Goal: Information Seeking & Learning: Learn about a topic

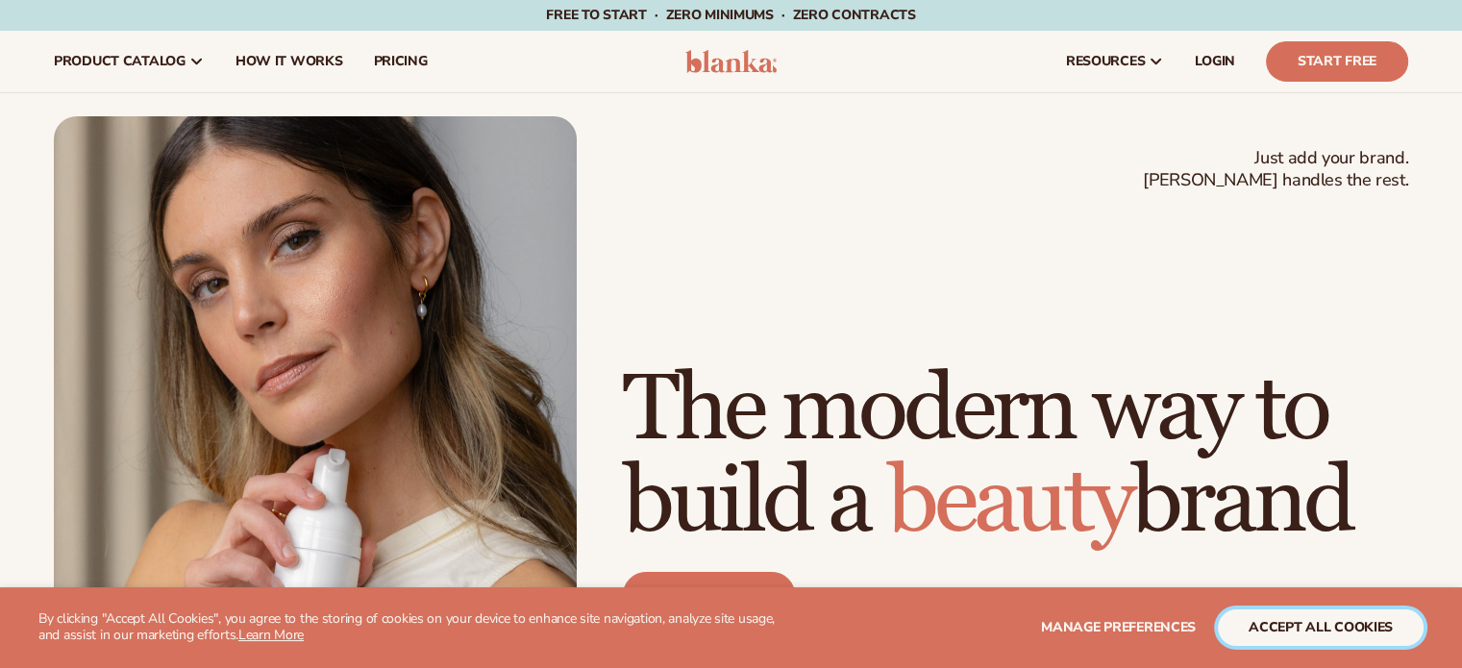
click at [1275, 630] on button "accept all cookies" at bounding box center [1321, 627] width 206 height 37
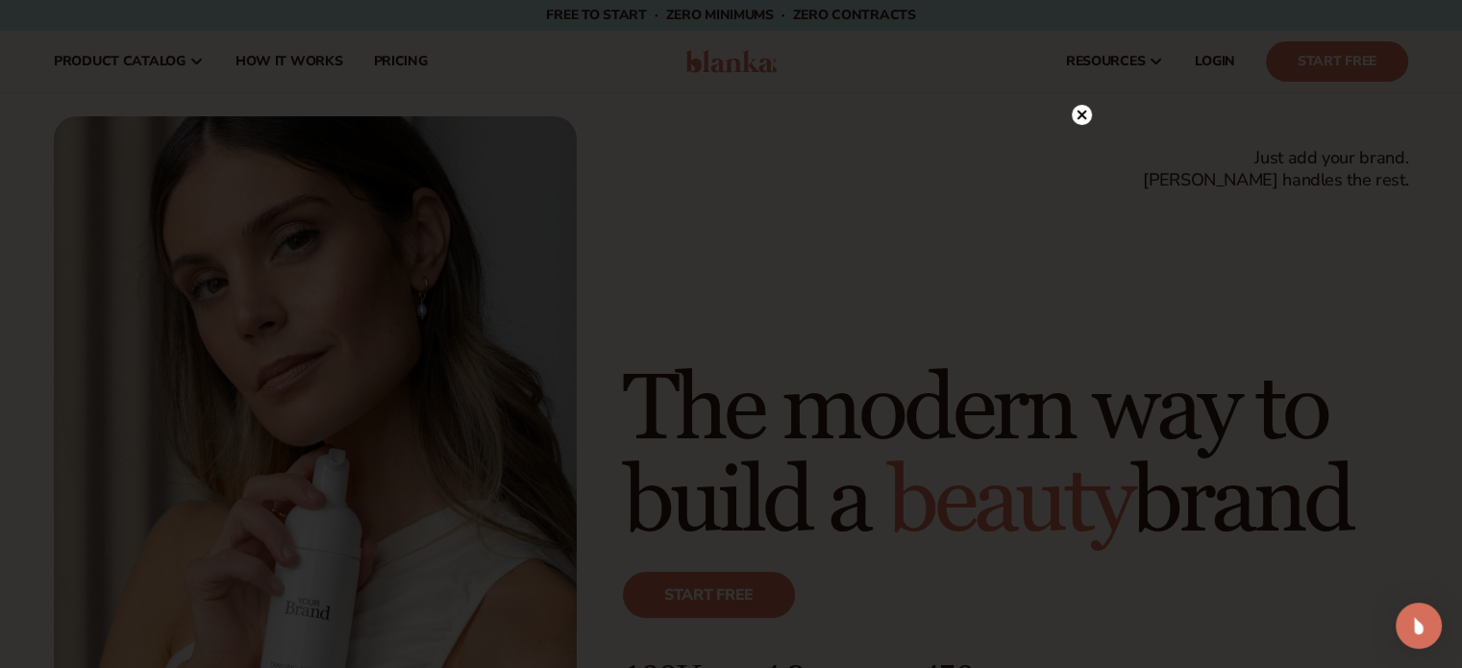
click at [1079, 116] on icon at bounding box center [1082, 116] width 10 height 10
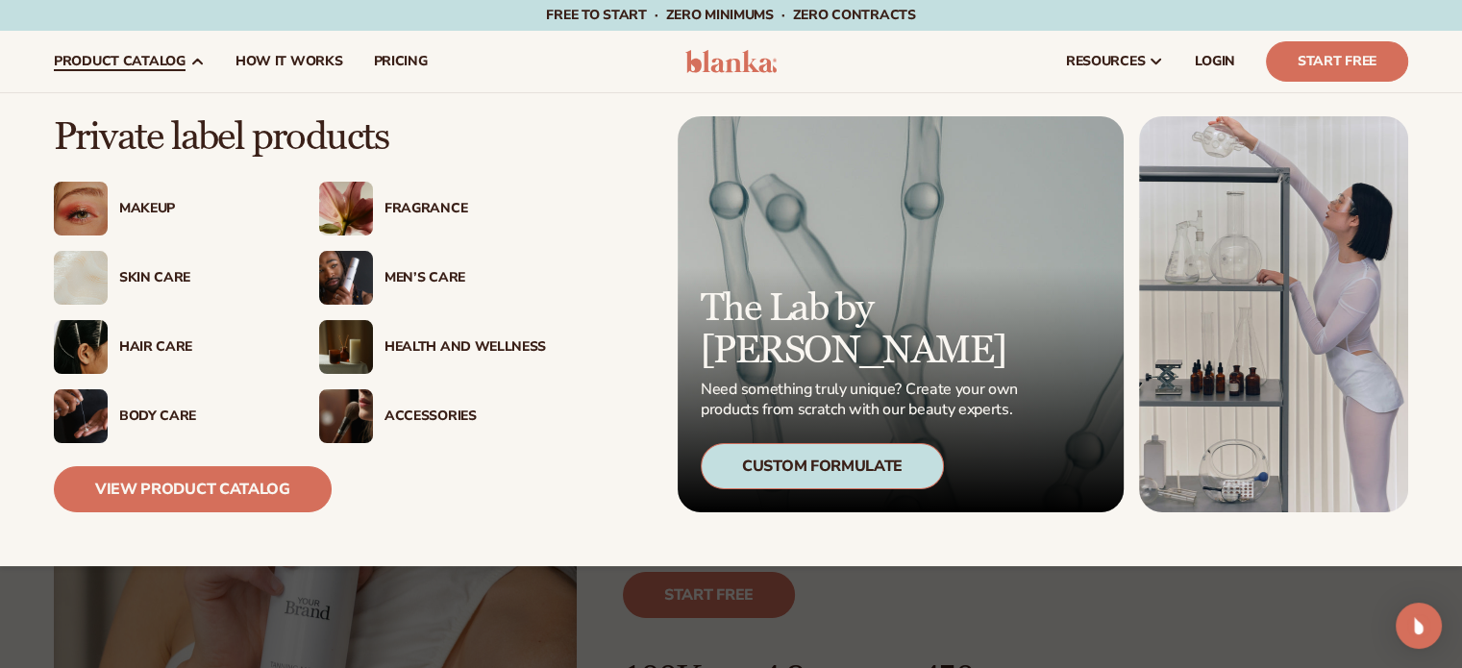
click at [414, 211] on div "Fragrance" at bounding box center [464, 209] width 161 height 16
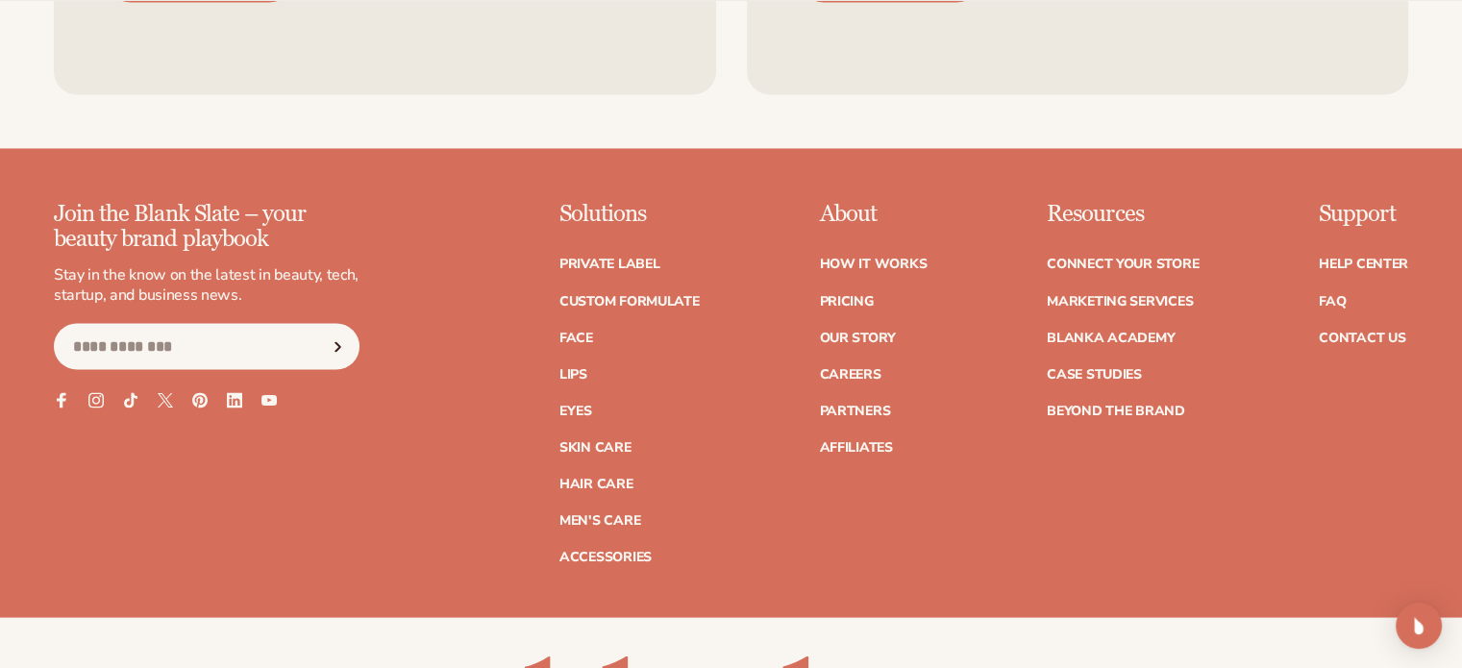
scroll to position [3374, 0]
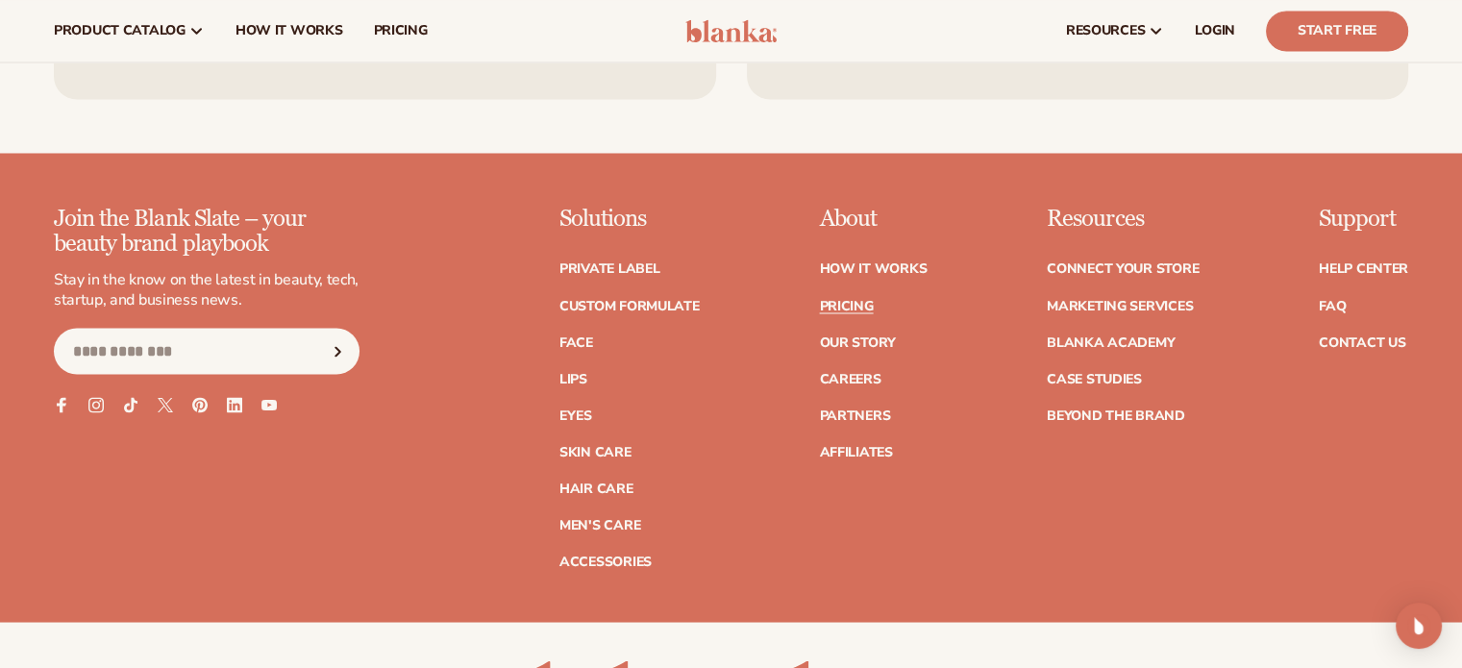
click at [842, 300] on link "Pricing" at bounding box center [846, 305] width 54 height 13
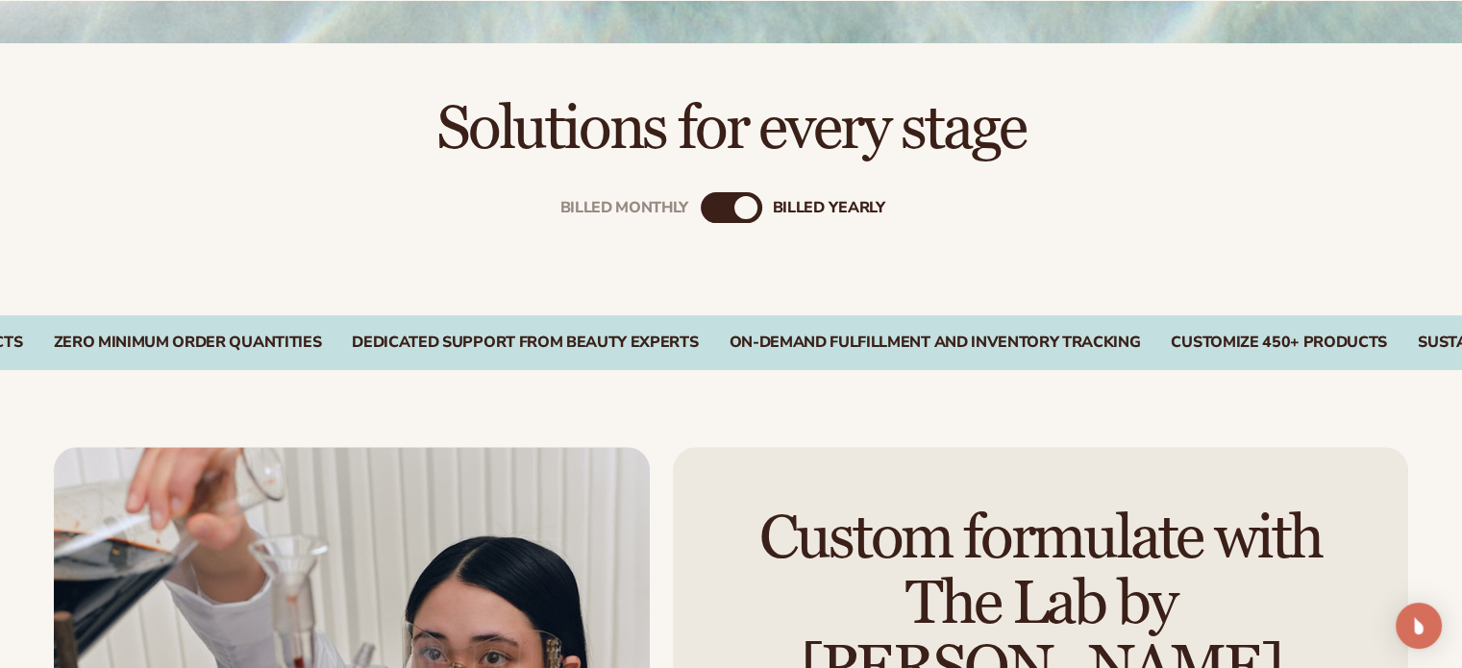
scroll to position [577, 0]
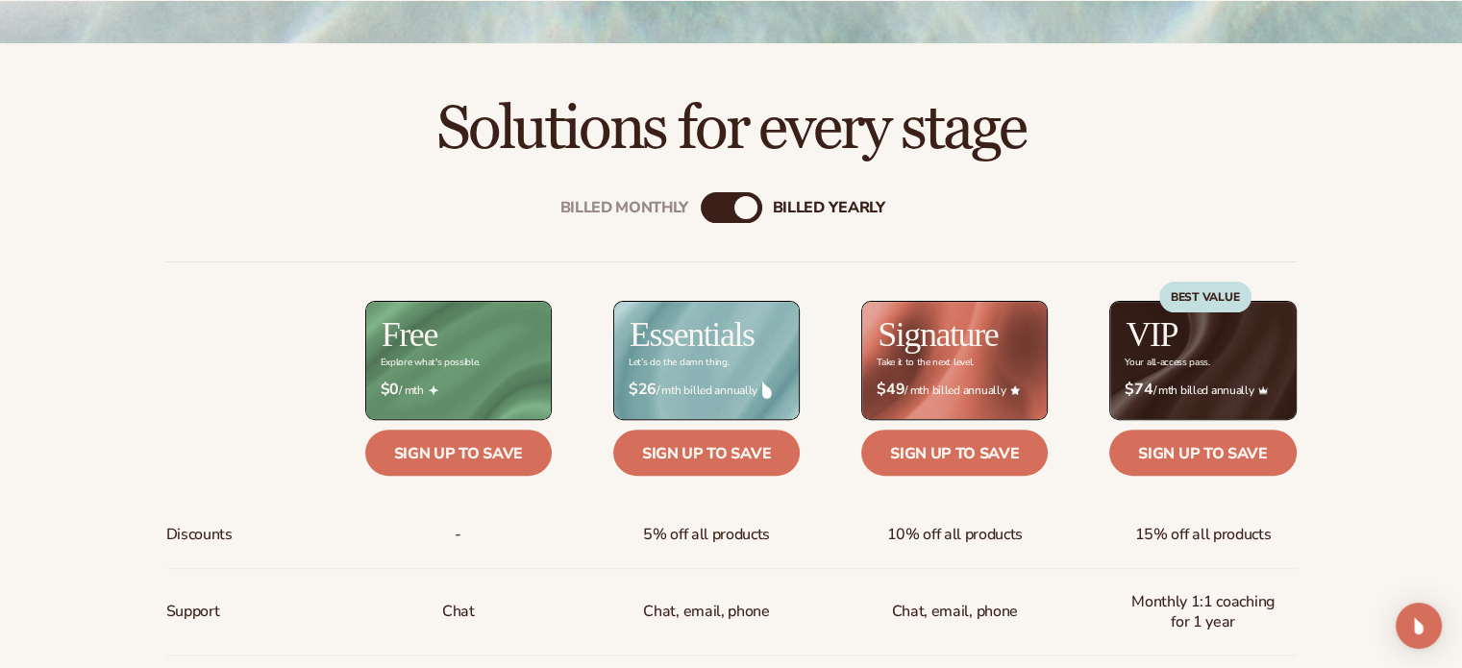
click at [719, 207] on div "Billed Monthly" at bounding box center [712, 207] width 23 height 23
click at [756, 207] on div "billed Yearly" at bounding box center [750, 207] width 23 height 23
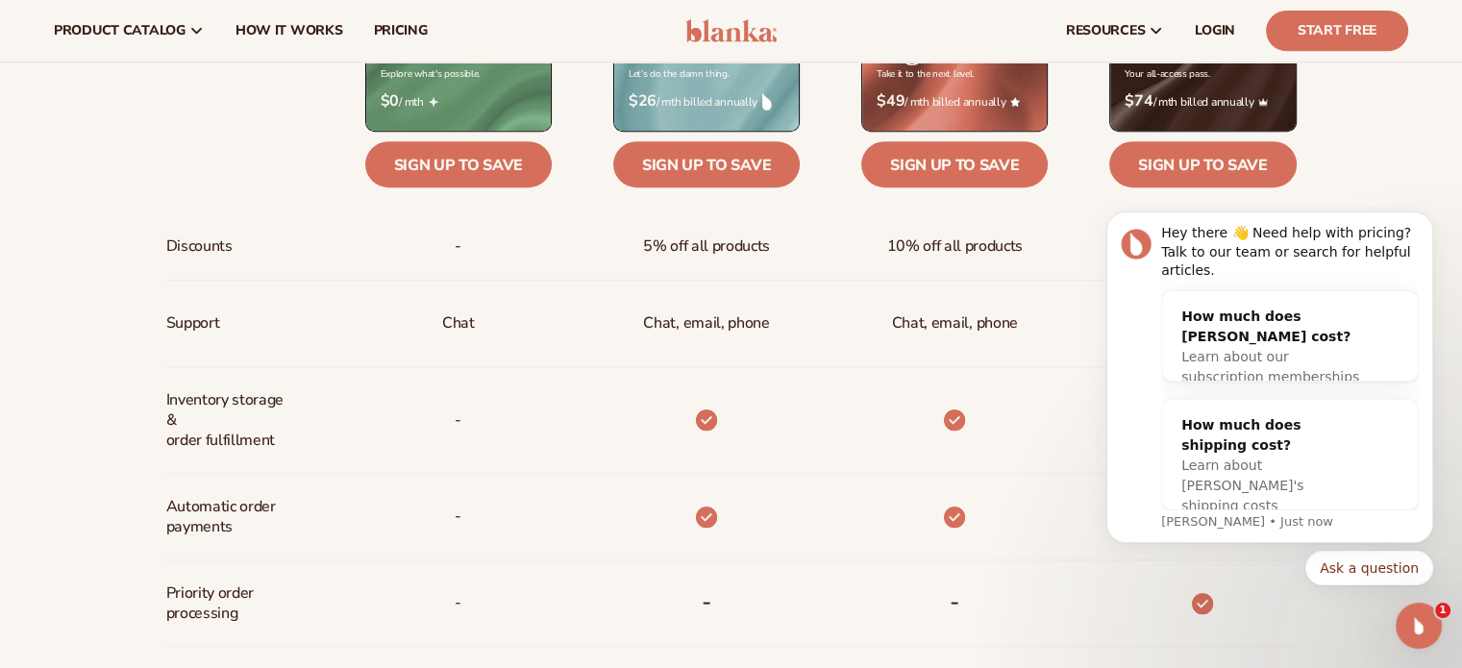
scroll to position [0, 0]
click at [1426, 223] on icon "Dismiss notification" at bounding box center [1428, 217] width 11 height 11
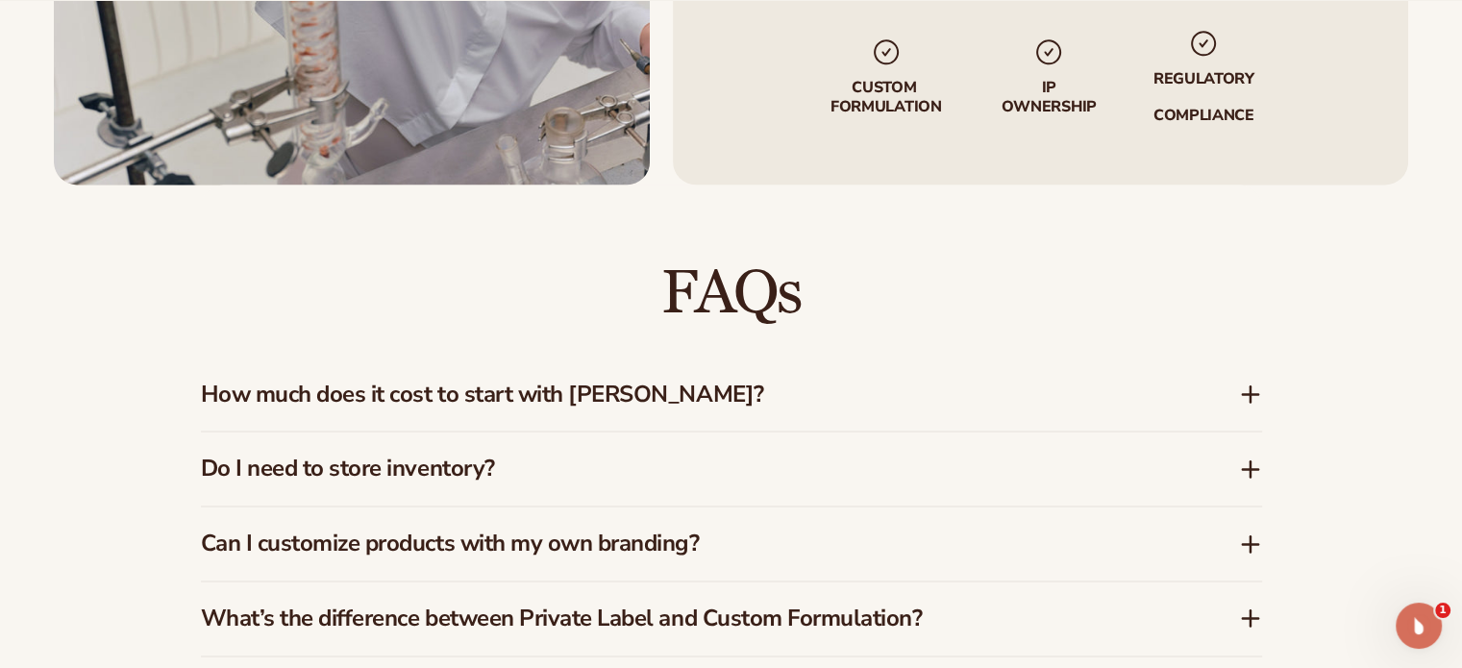
scroll to position [2691, 0]
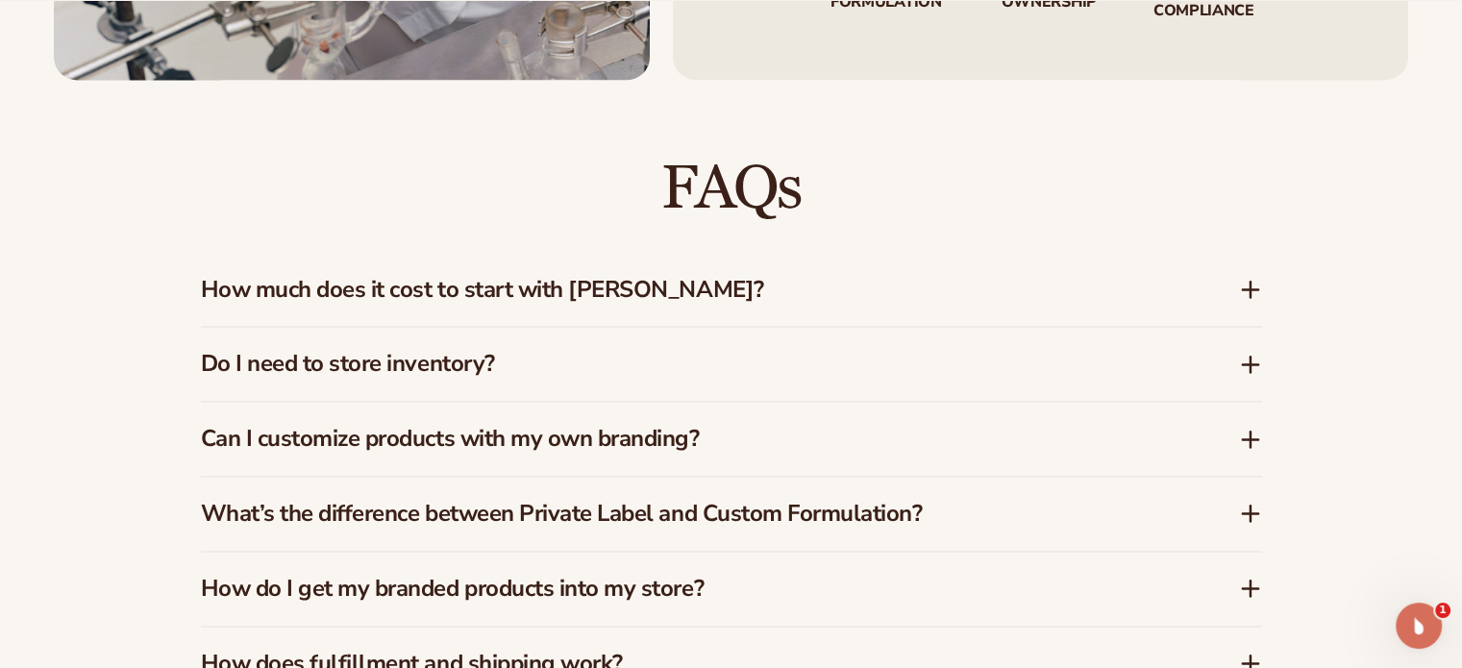
click at [1030, 299] on h3 "How much does it cost to start with Blanka?" at bounding box center [691, 290] width 980 height 28
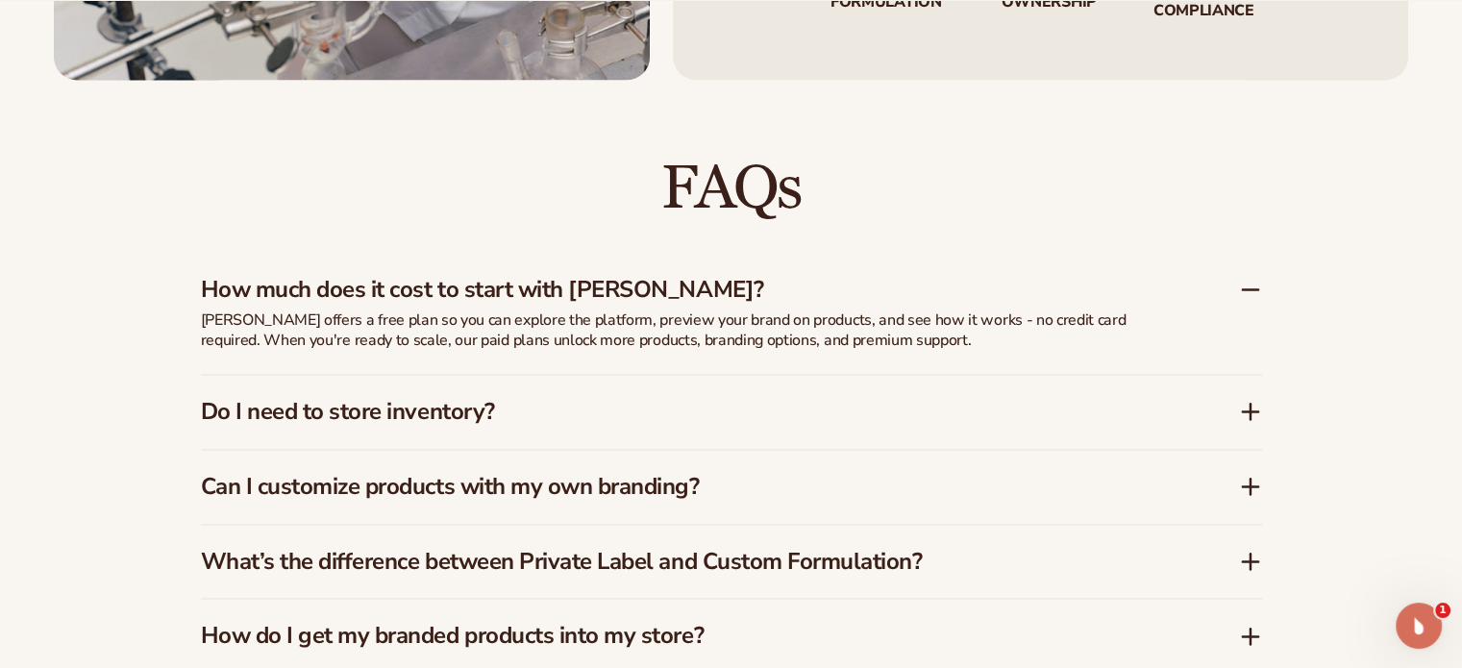
click at [1030, 299] on h3 "How much does it cost to start with Blanka?" at bounding box center [691, 290] width 980 height 28
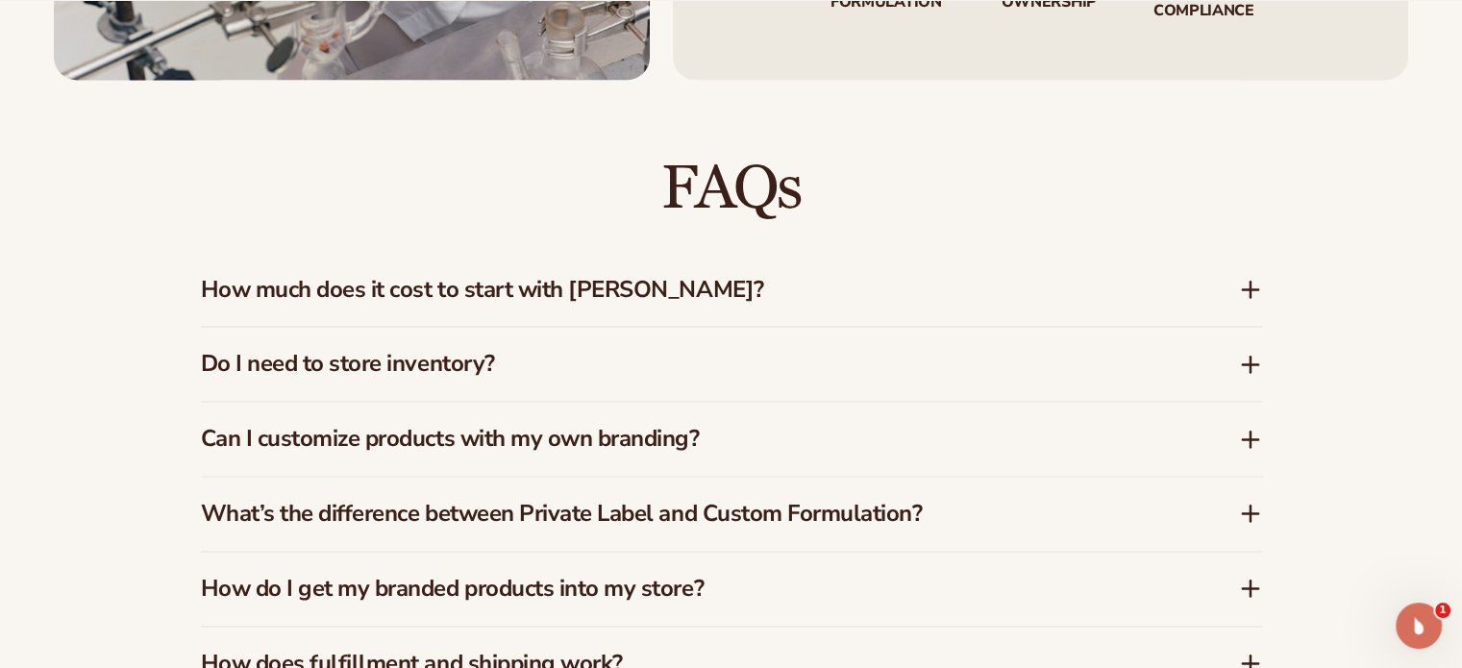
click at [967, 368] on h3 "Do I need to store inventory?" at bounding box center [691, 364] width 980 height 28
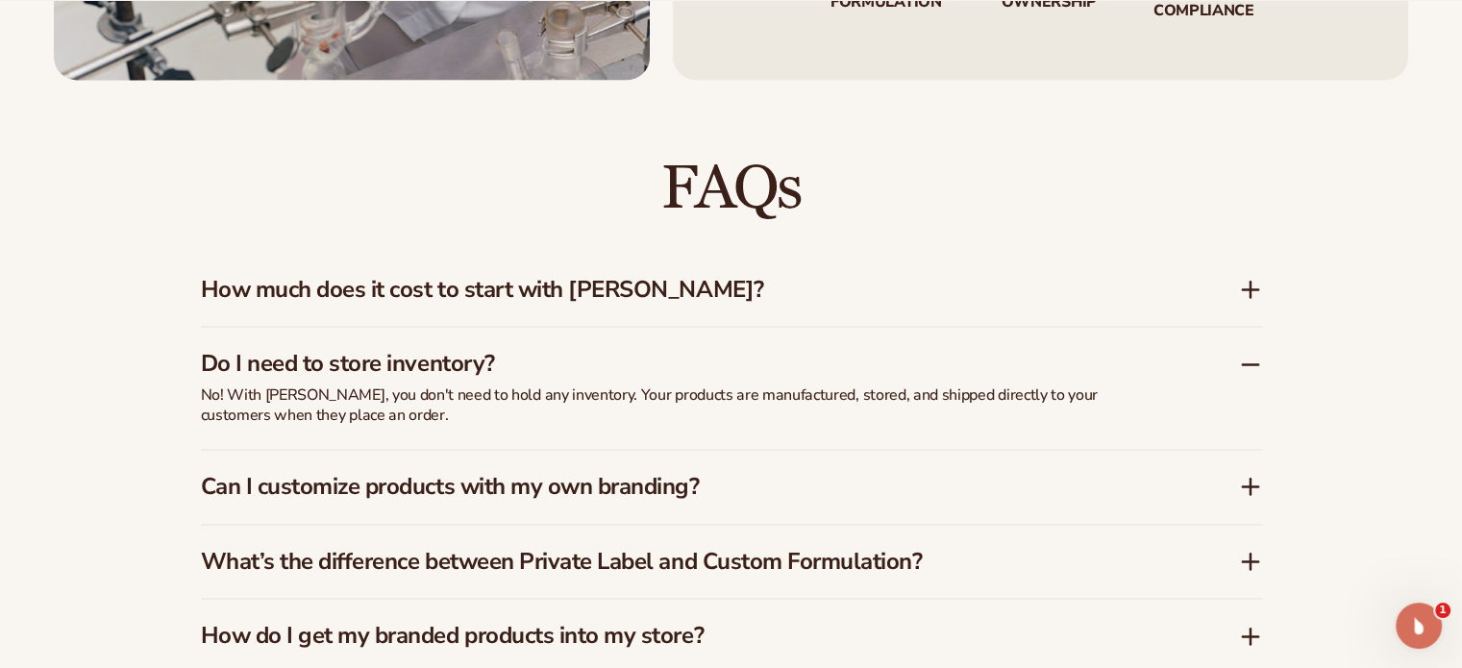
click at [967, 368] on h3 "Do I need to store inventory?" at bounding box center [691, 364] width 980 height 28
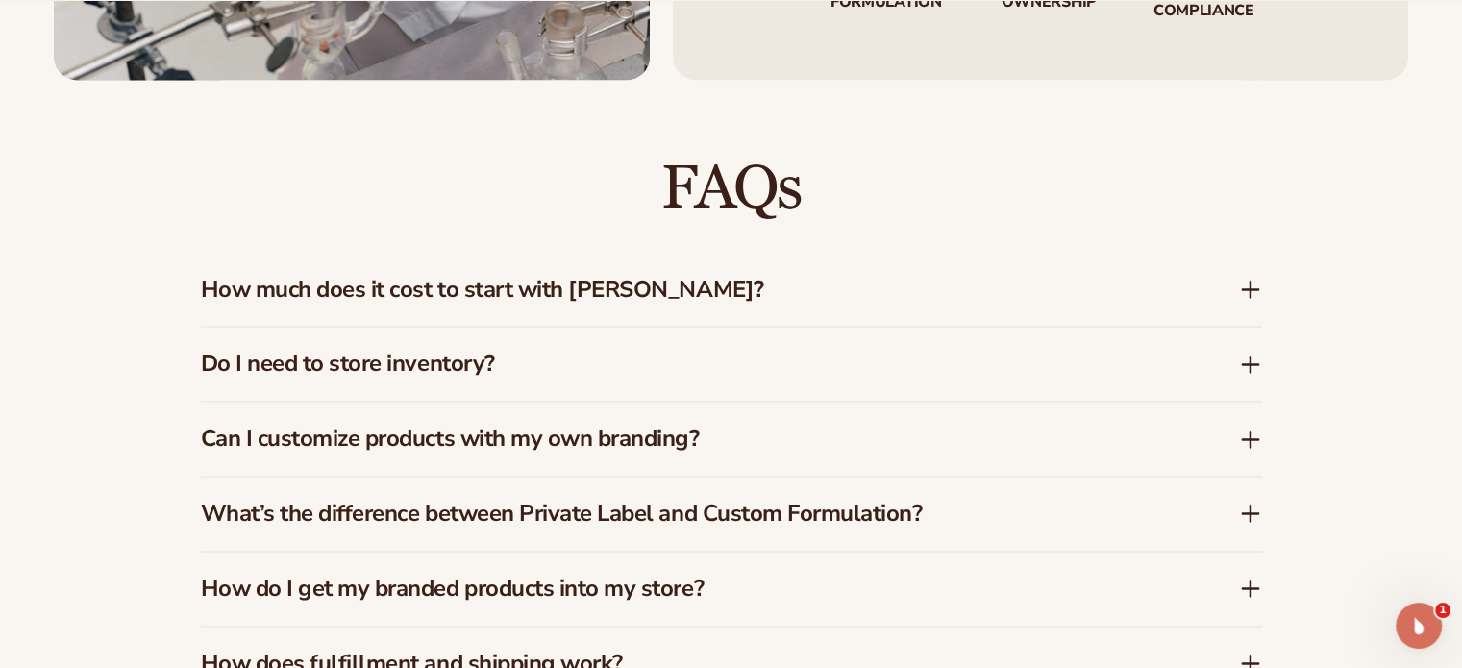
click at [953, 418] on div "Can I customize products with my own branding?" at bounding box center [731, 439] width 1061 height 74
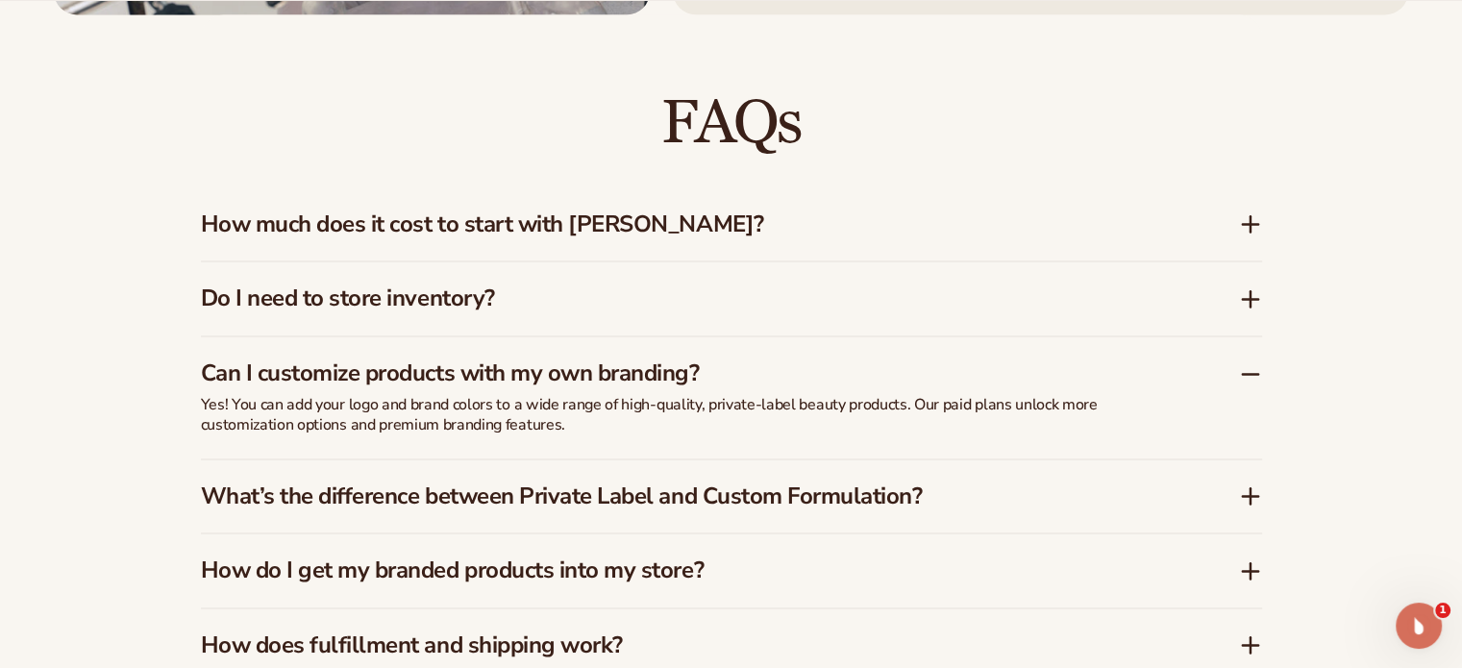
scroll to position [2884, 0]
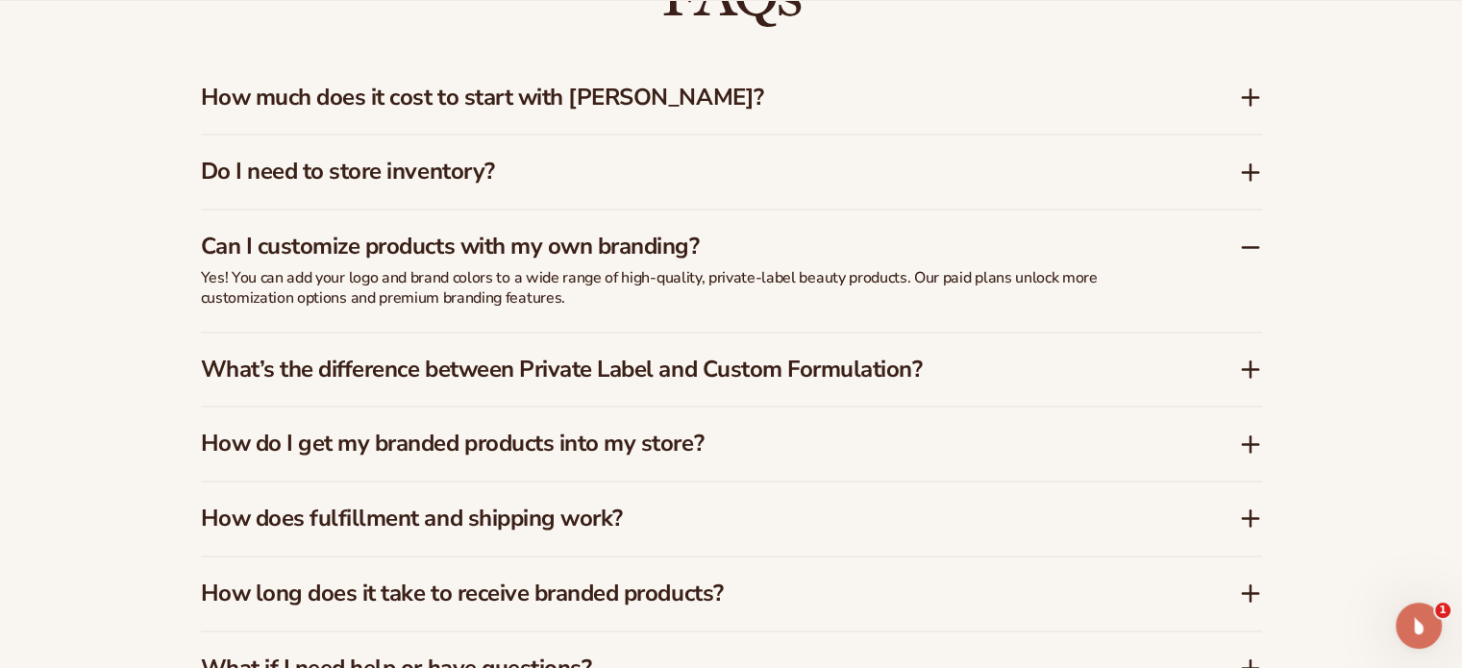
click at [1252, 244] on icon at bounding box center [1250, 247] width 23 height 23
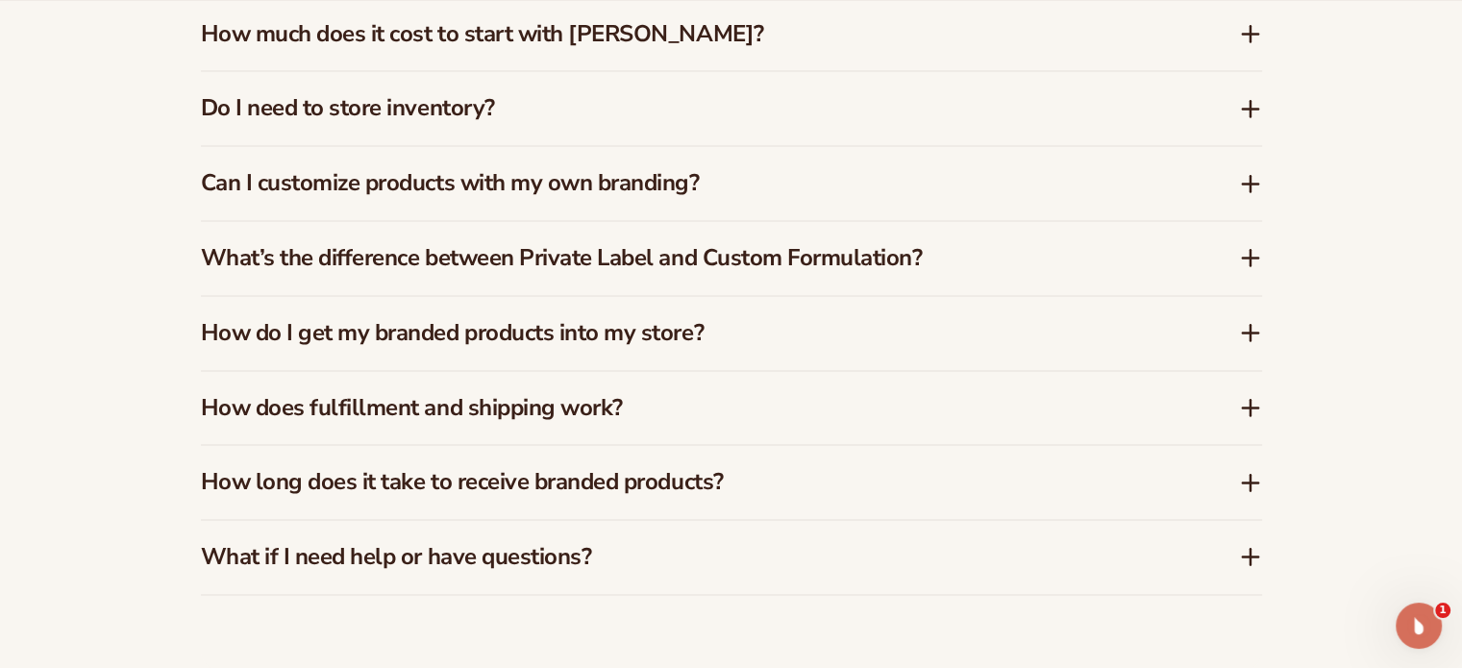
scroll to position [2980, 0]
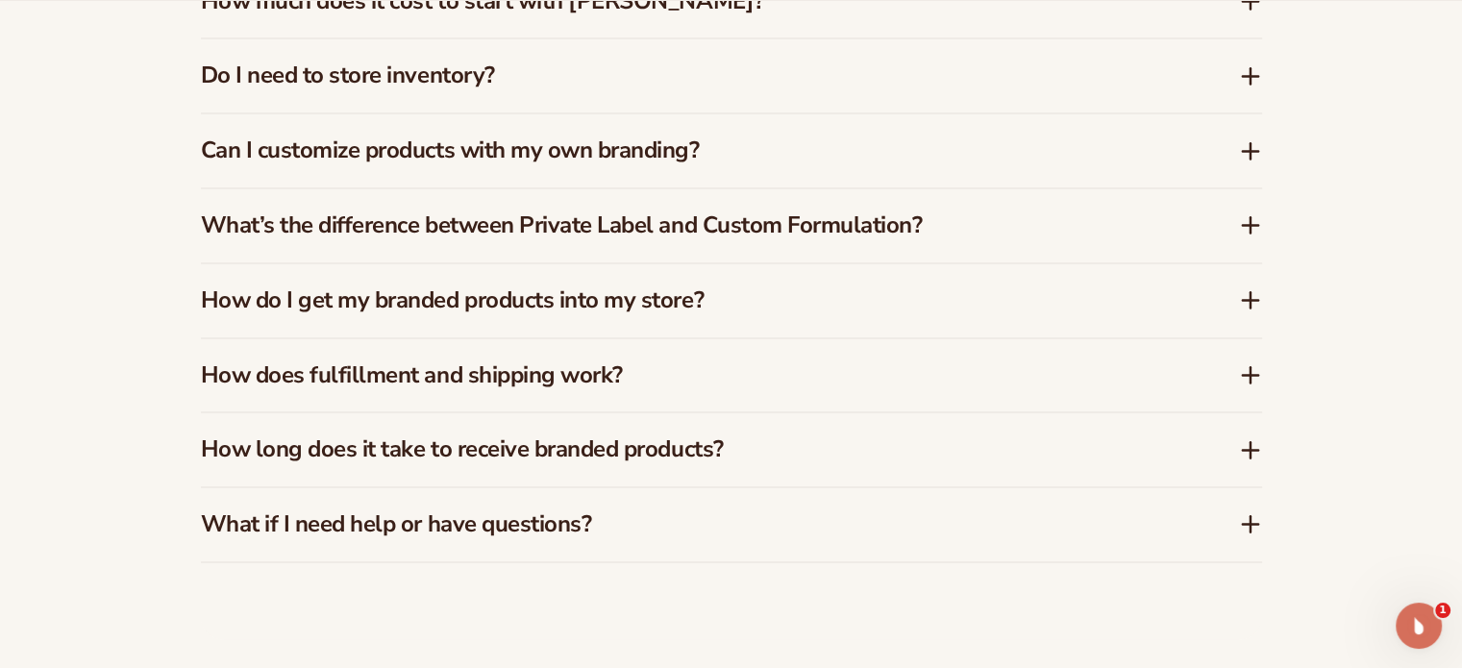
click at [732, 292] on h3 "How do I get my branded products into my store?" at bounding box center [691, 300] width 980 height 28
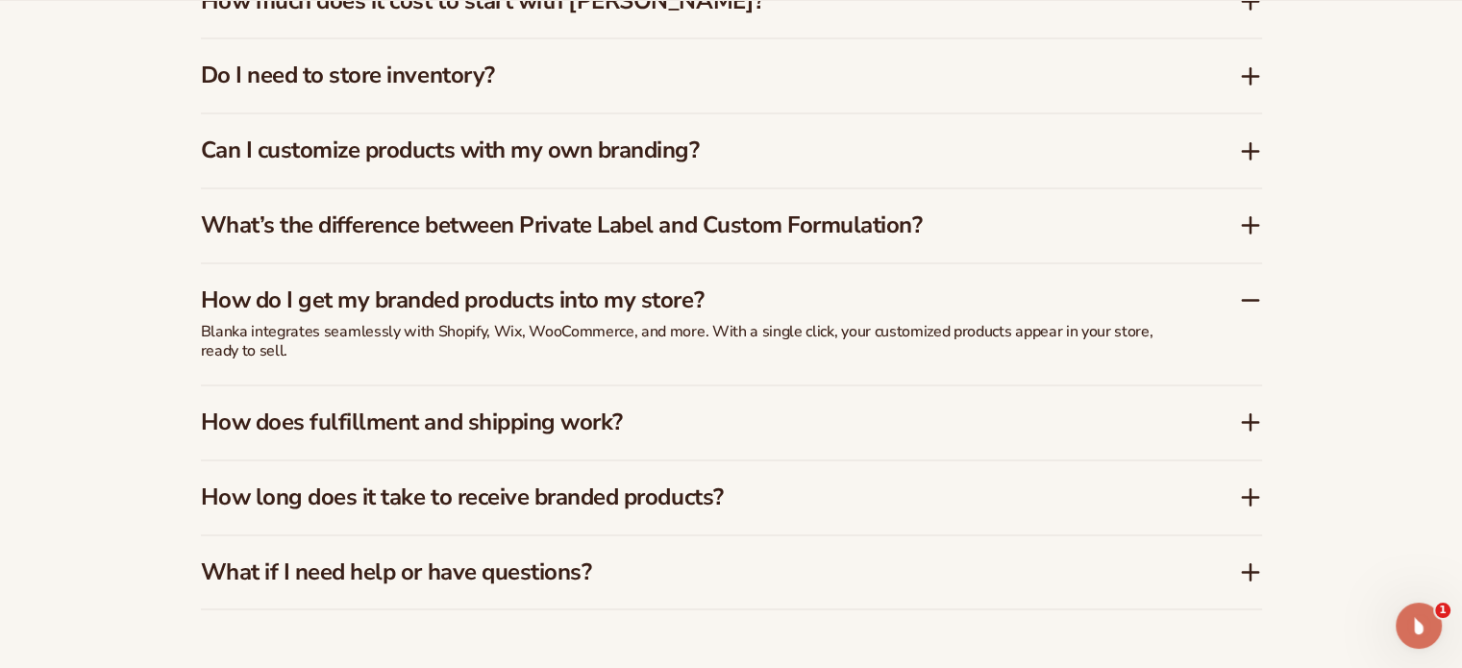
click at [732, 292] on h3 "How do I get my branded products into my store?" at bounding box center [691, 300] width 980 height 28
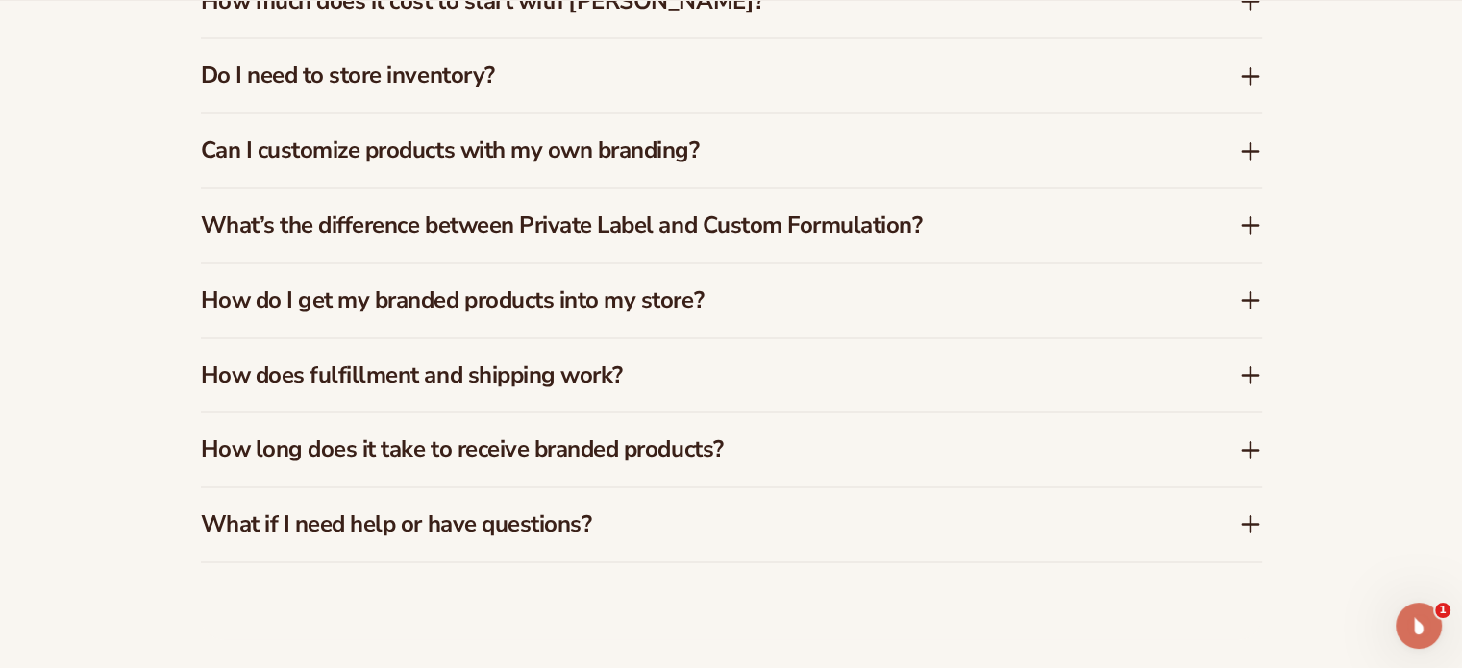
click at [701, 378] on h3 "How does fulfillment and shipping work?" at bounding box center [691, 375] width 980 height 28
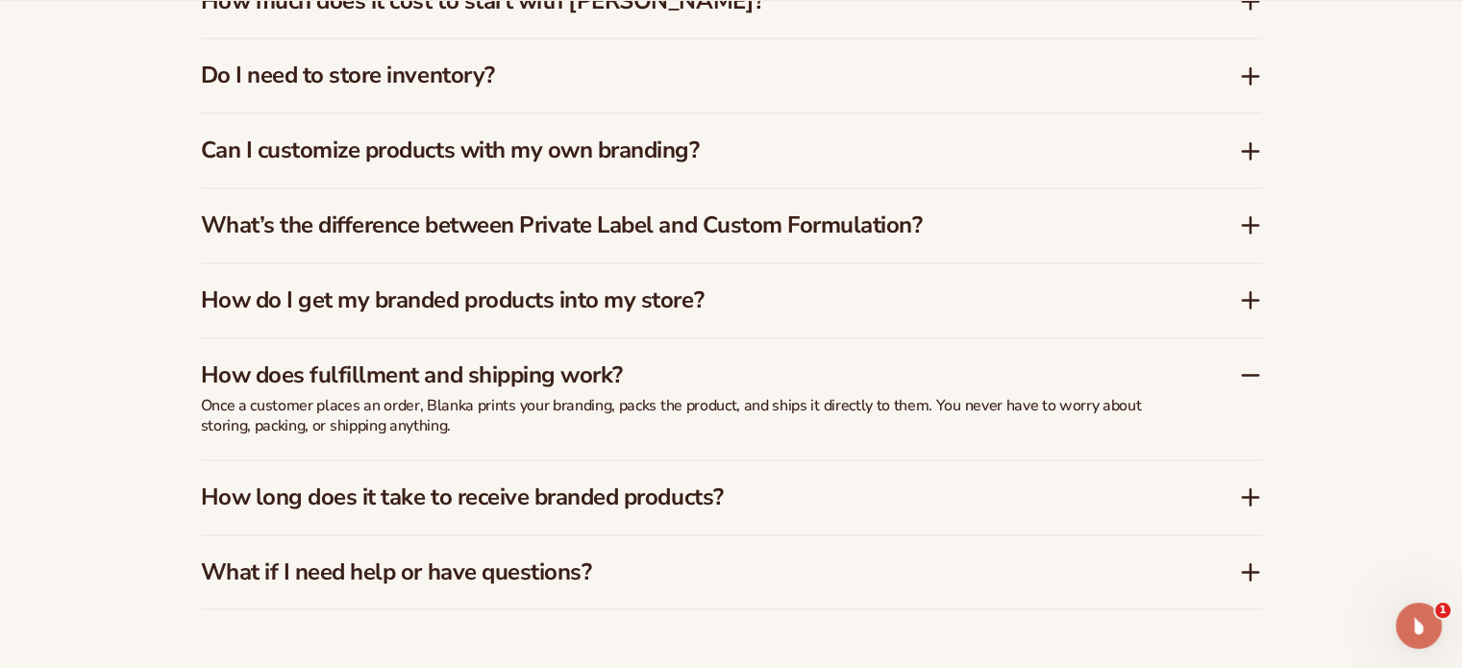
click at [701, 378] on h3 "How does fulfillment and shipping work?" at bounding box center [691, 375] width 980 height 28
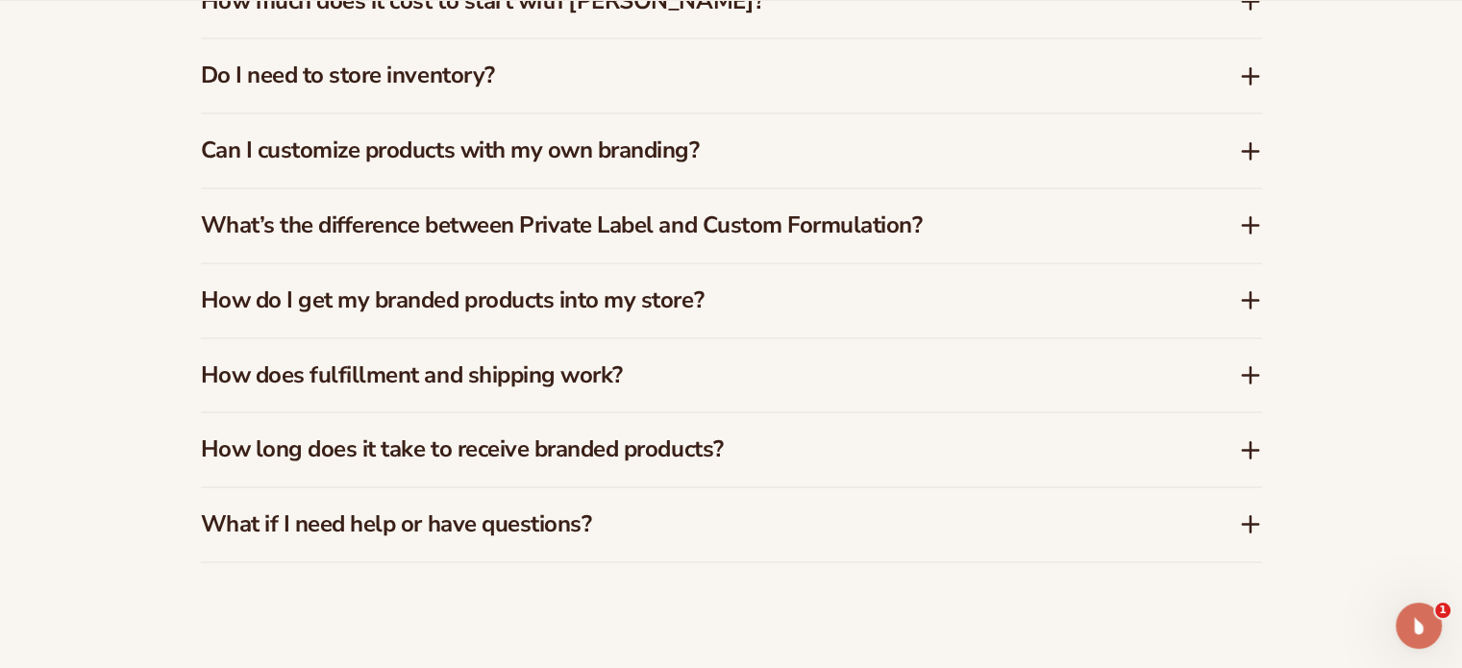
click at [773, 449] on h3 "How long does it take to receive branded products?" at bounding box center [691, 449] width 980 height 28
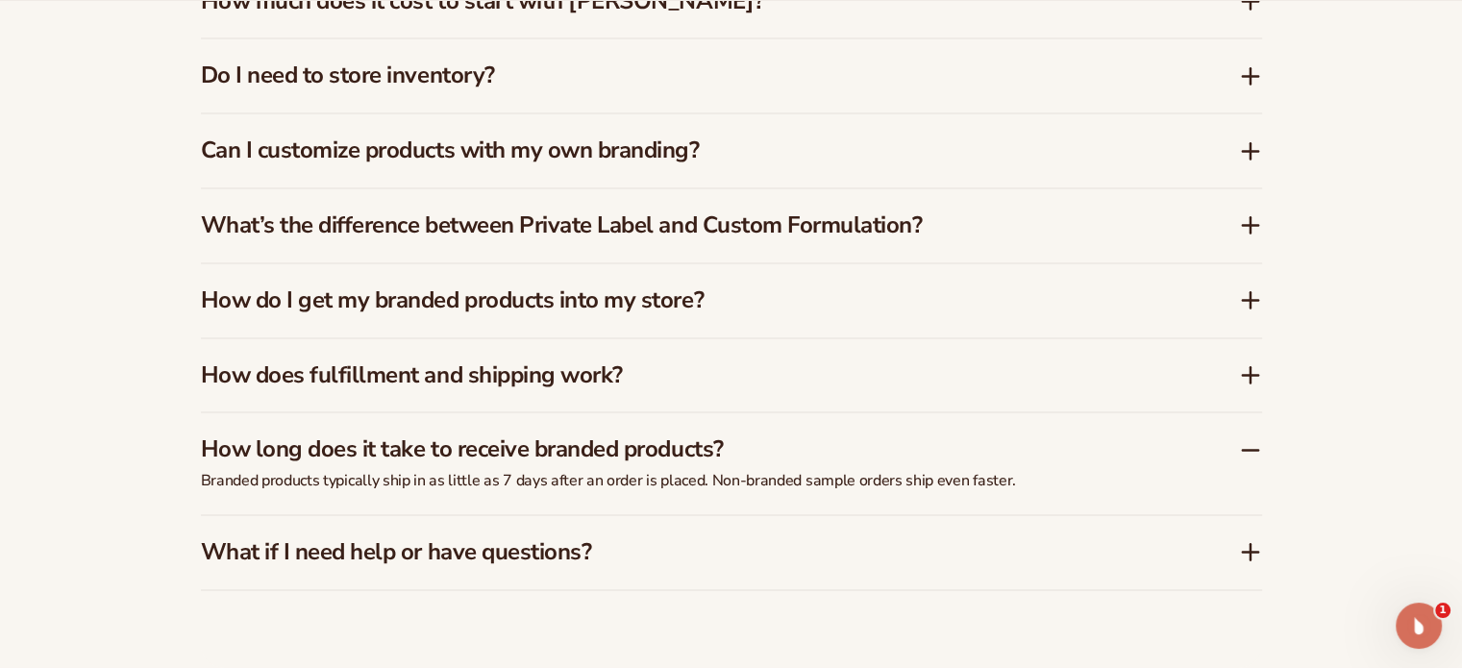
click at [773, 449] on h3 "How long does it take to receive branded products?" at bounding box center [691, 449] width 980 height 28
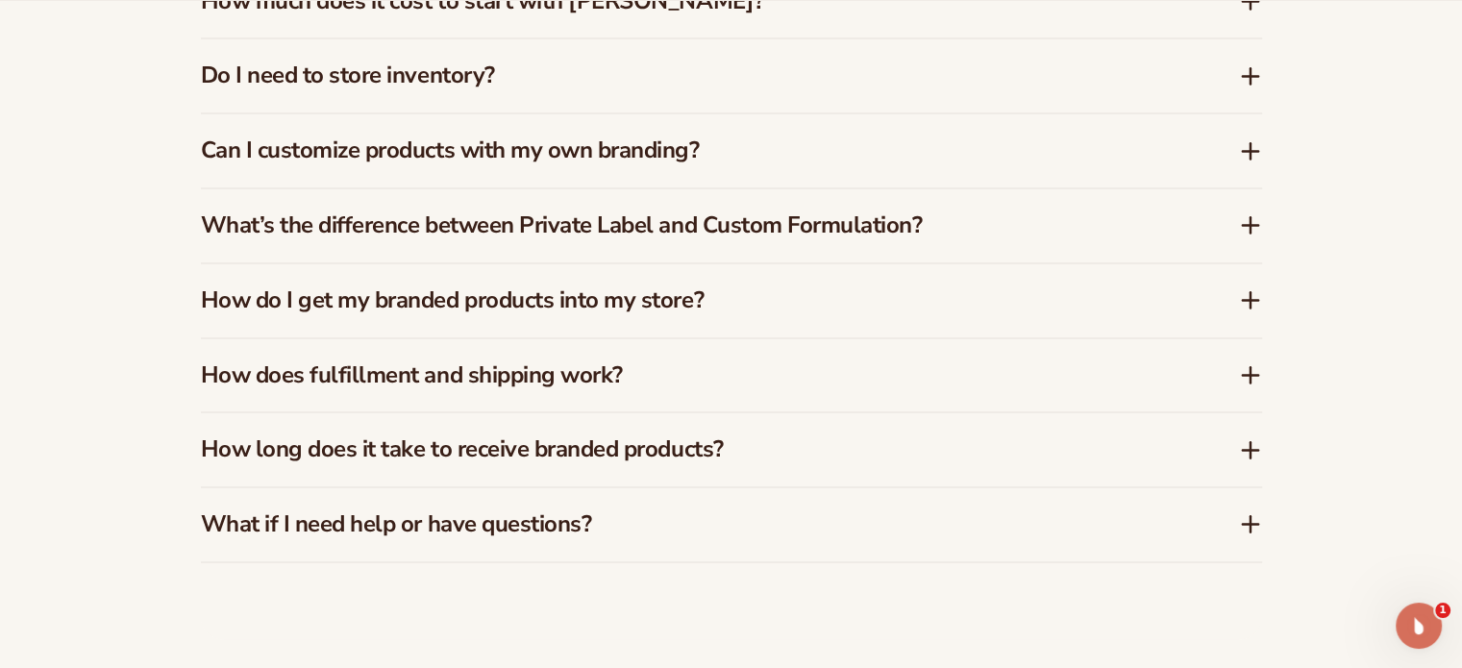
click at [718, 527] on h3 "What if I need help or have questions?" at bounding box center [691, 524] width 980 height 28
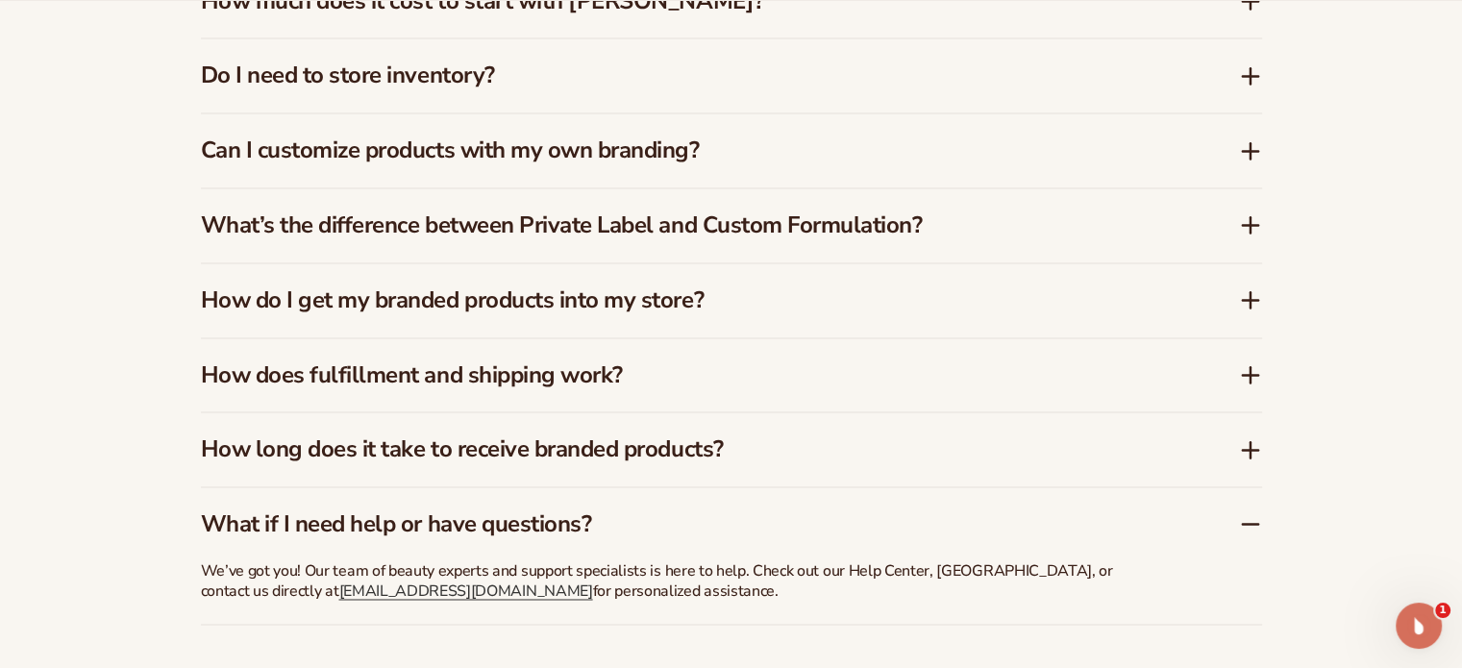
click at [718, 527] on h3 "What if I need help or have questions?" at bounding box center [691, 524] width 980 height 28
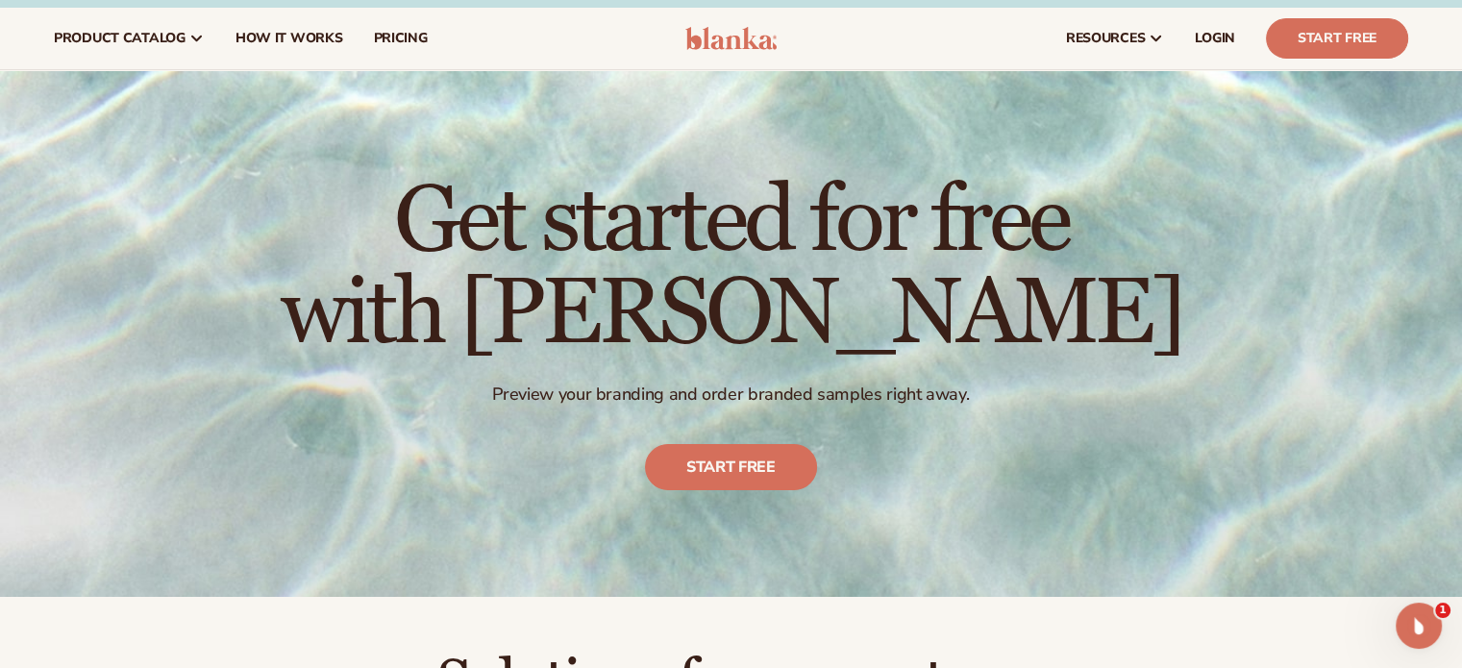
scroll to position [0, 0]
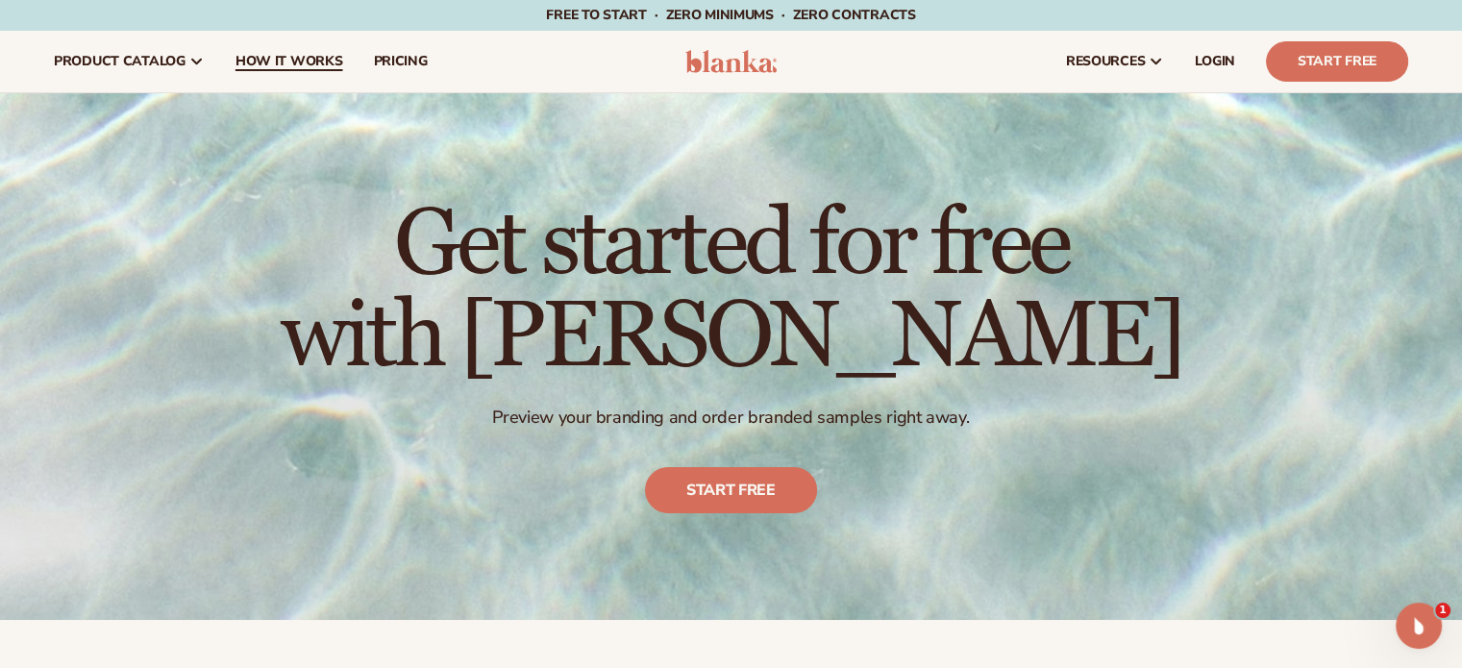
click at [277, 69] on span "How It Works" at bounding box center [290, 61] width 108 height 15
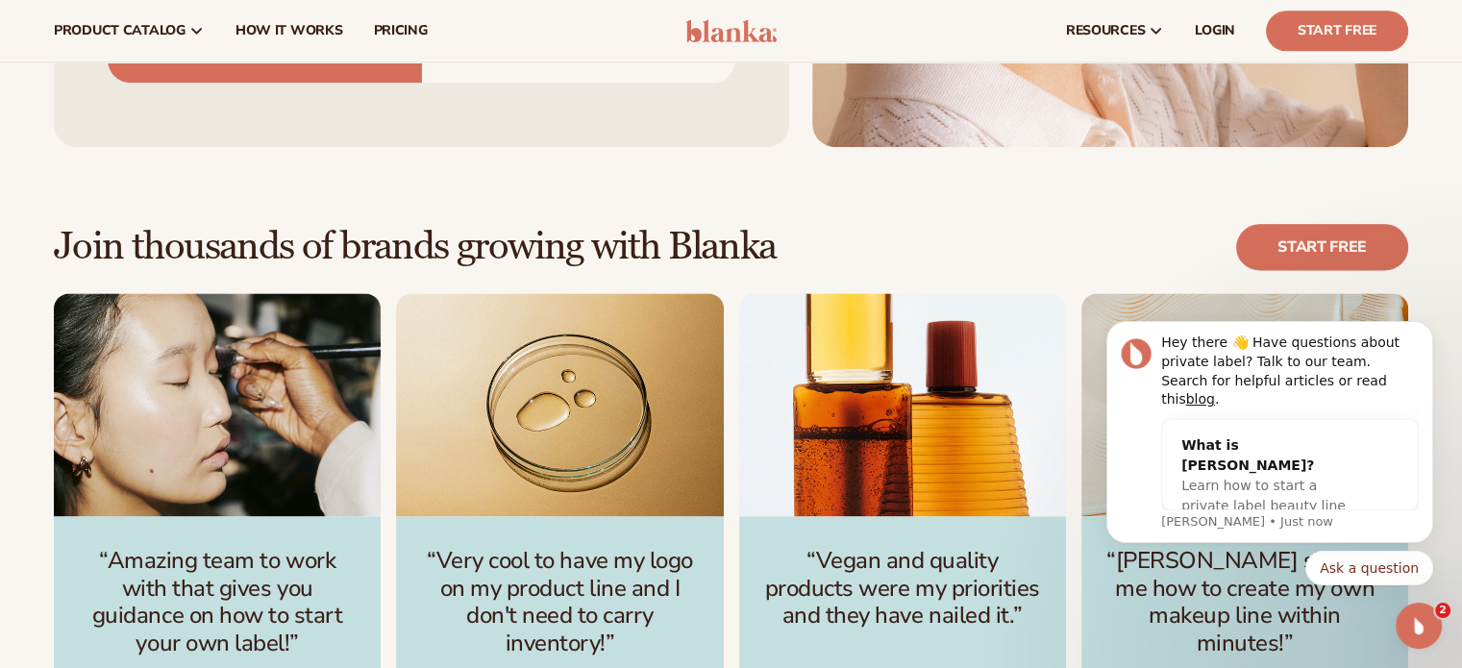
scroll to position [2499, 0]
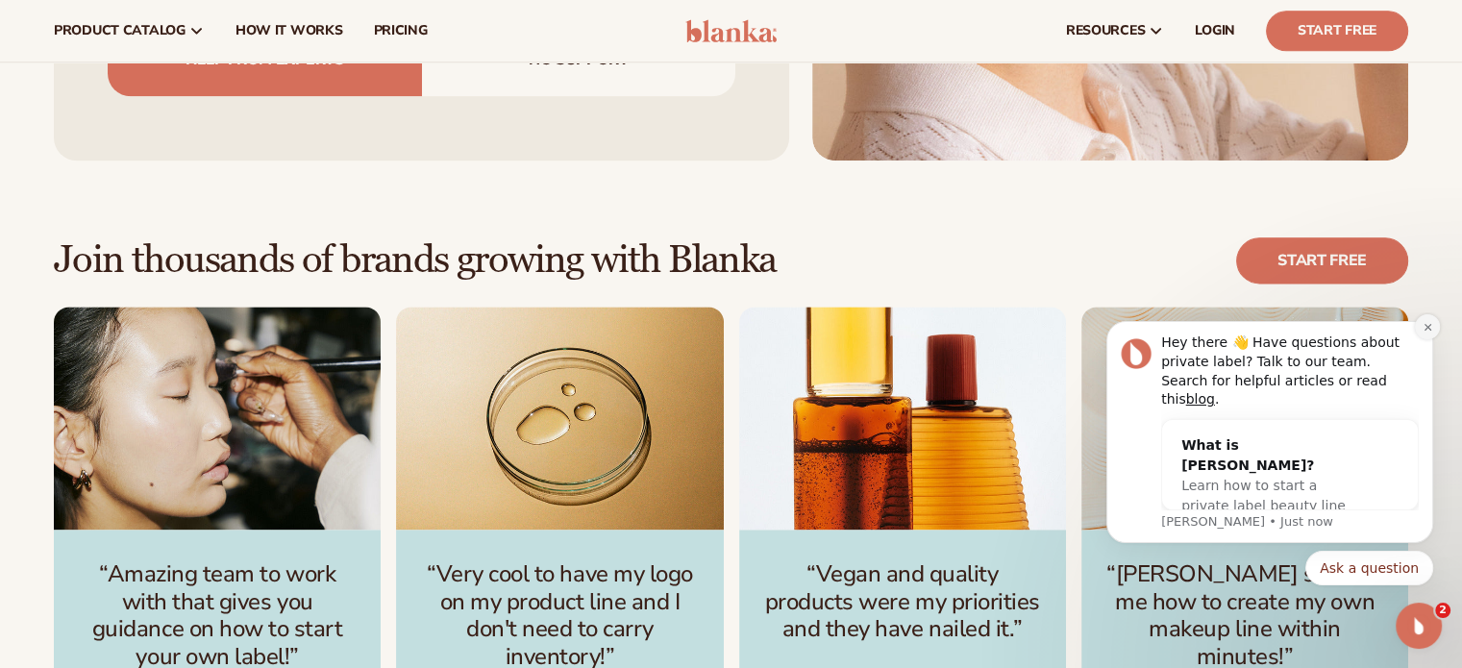
click at [1420, 339] on button "Dismiss notification" at bounding box center [1427, 326] width 25 height 25
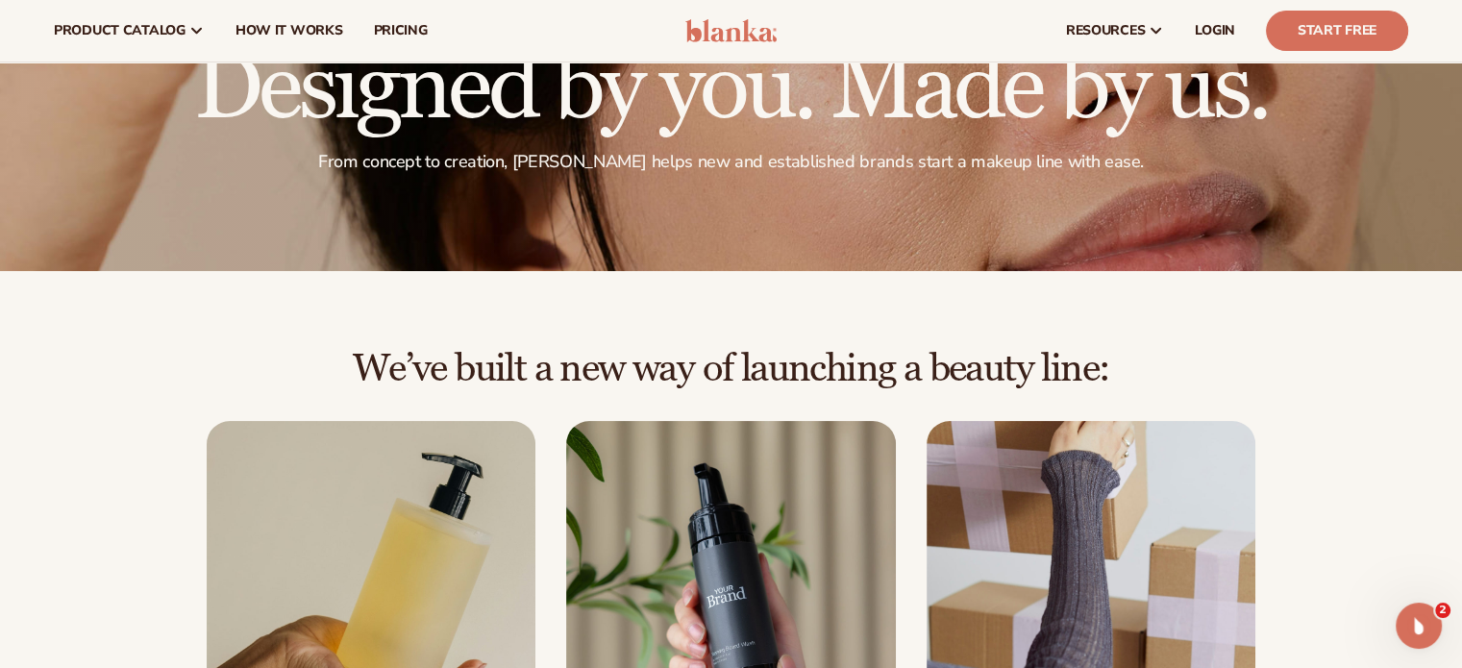
scroll to position [0, 0]
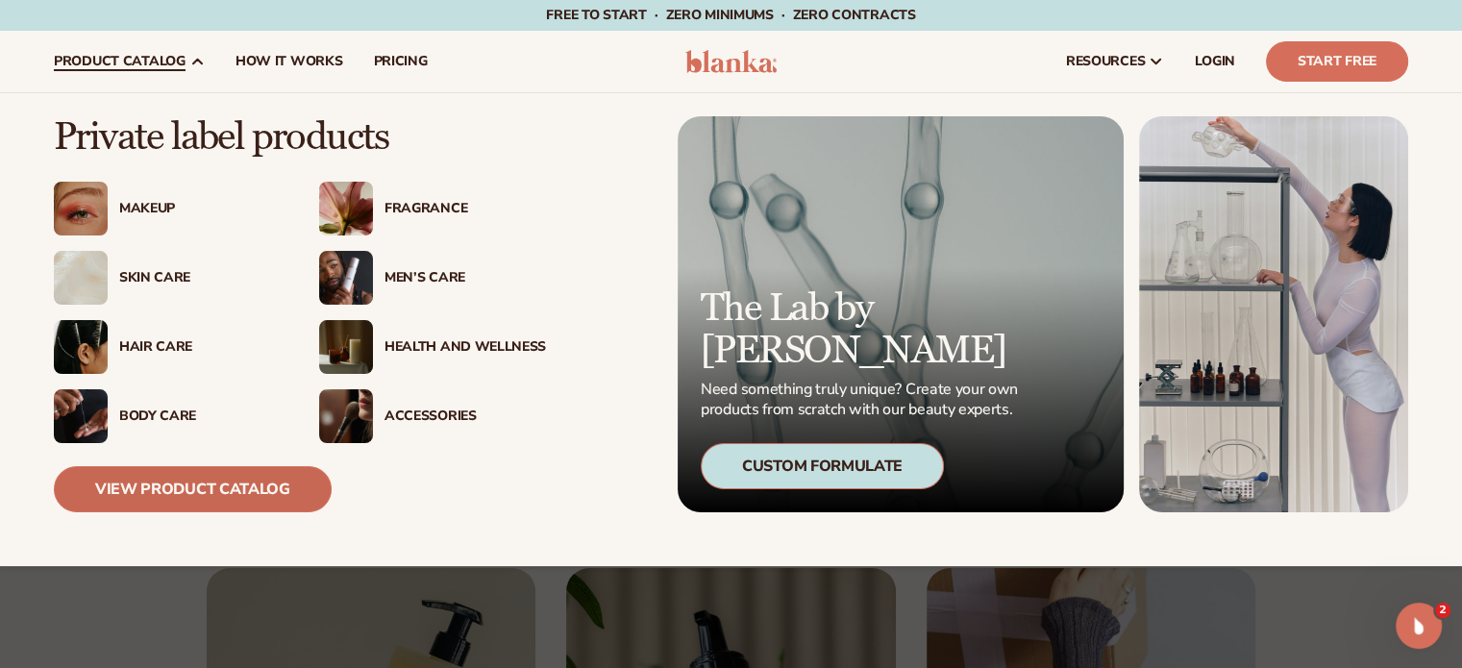
click at [236, 482] on link "View Product Catalog" at bounding box center [193, 489] width 278 height 46
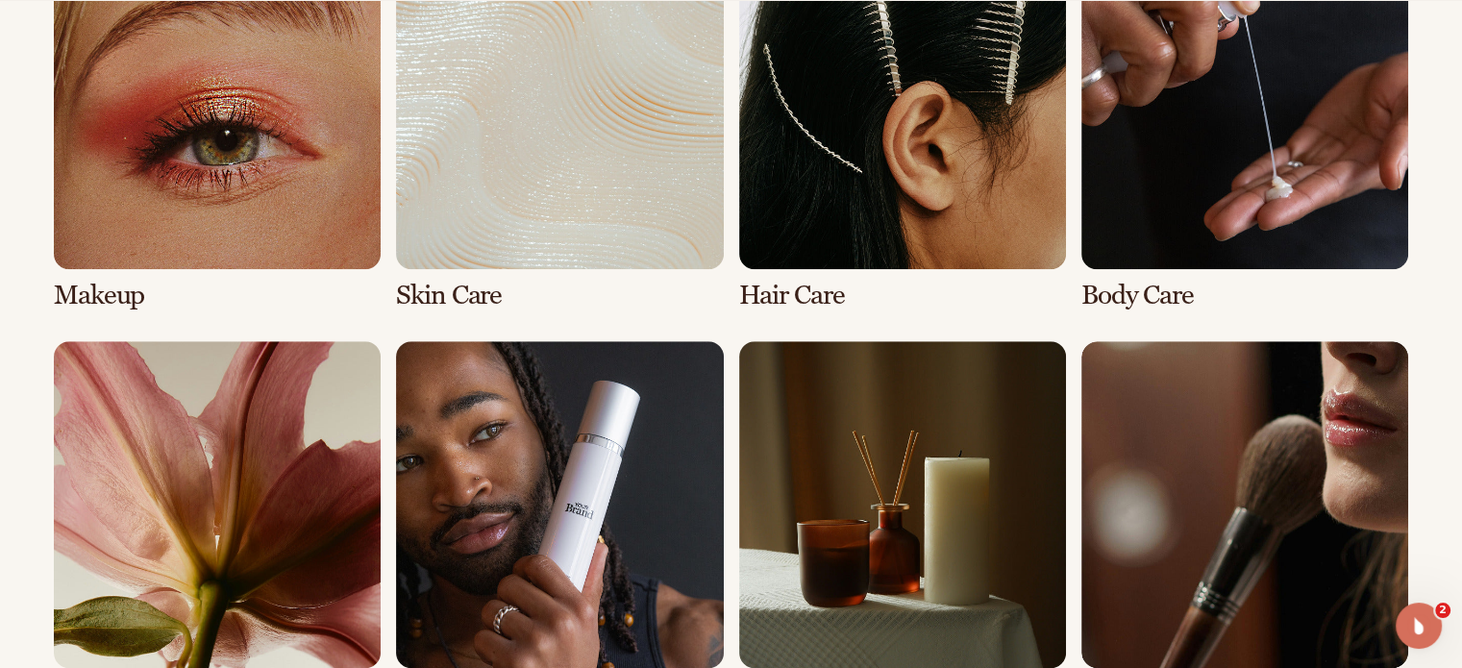
scroll to position [1538, 0]
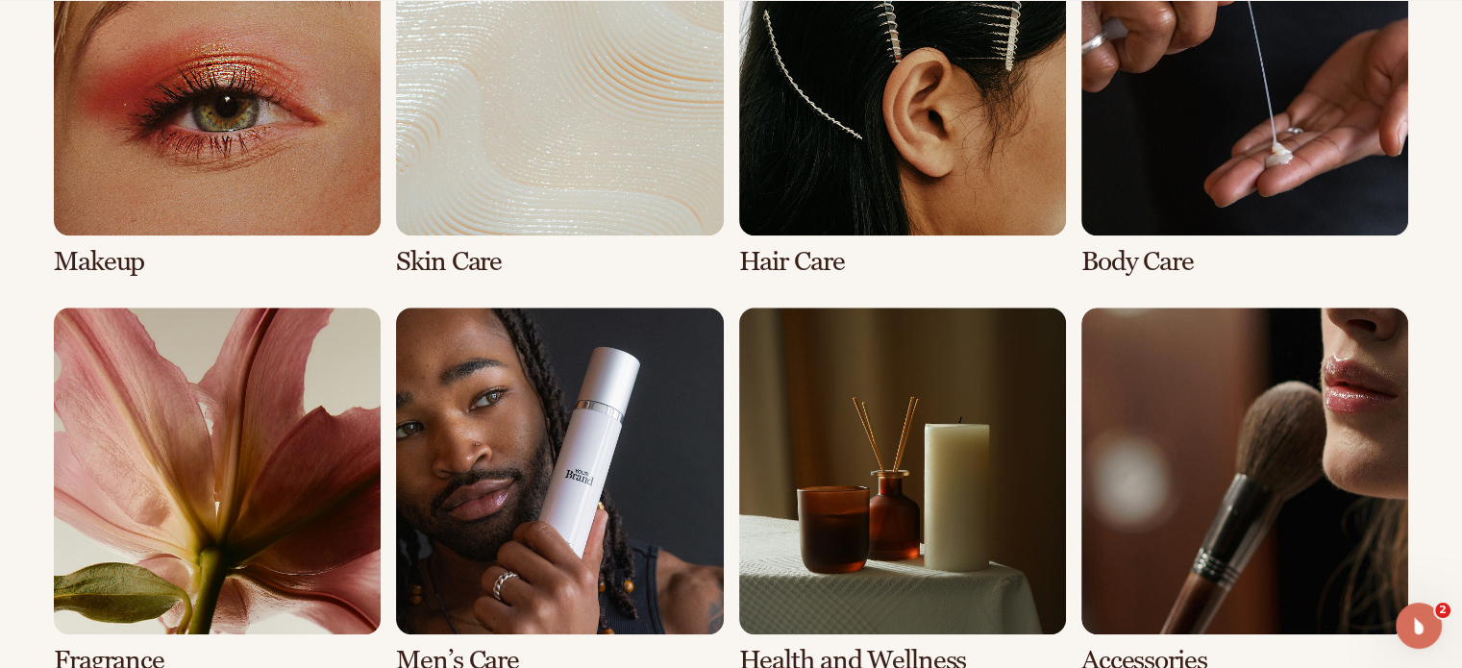
click at [478, 114] on link "2 / 8" at bounding box center [559, 93] width 327 height 368
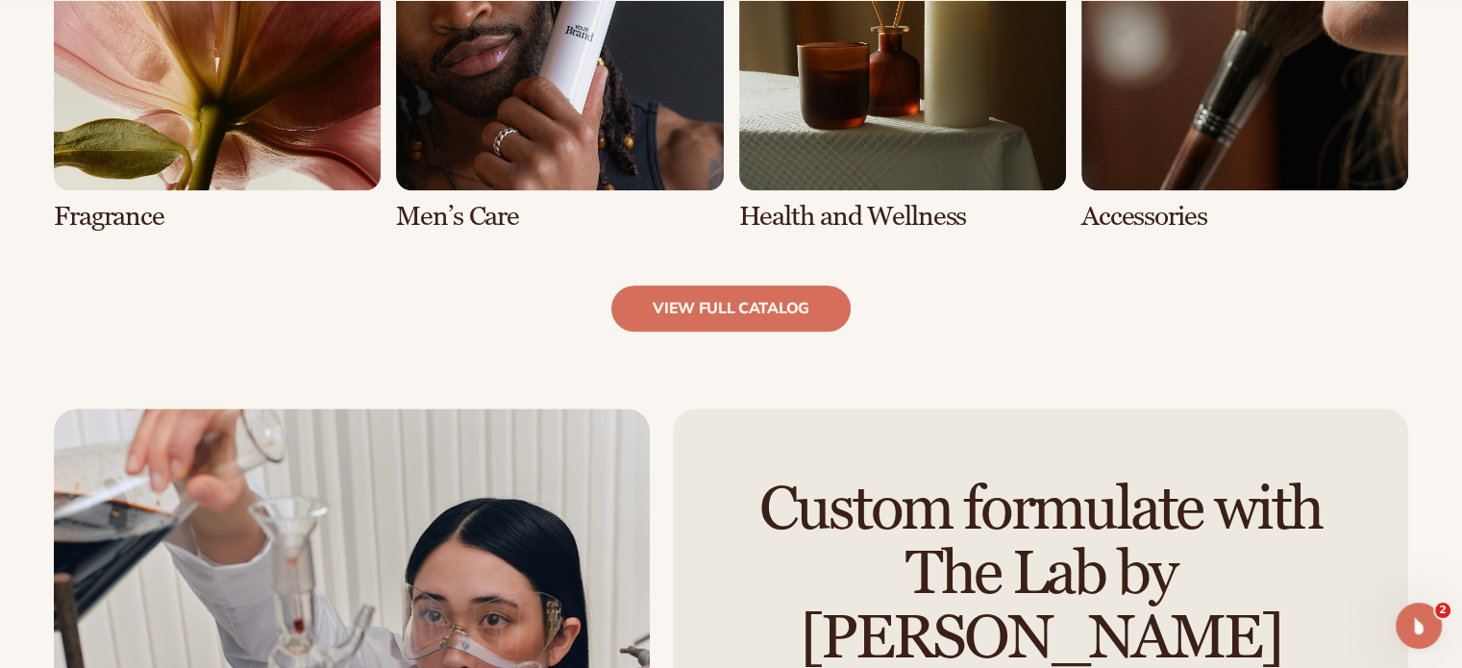
scroll to position [2019, 0]
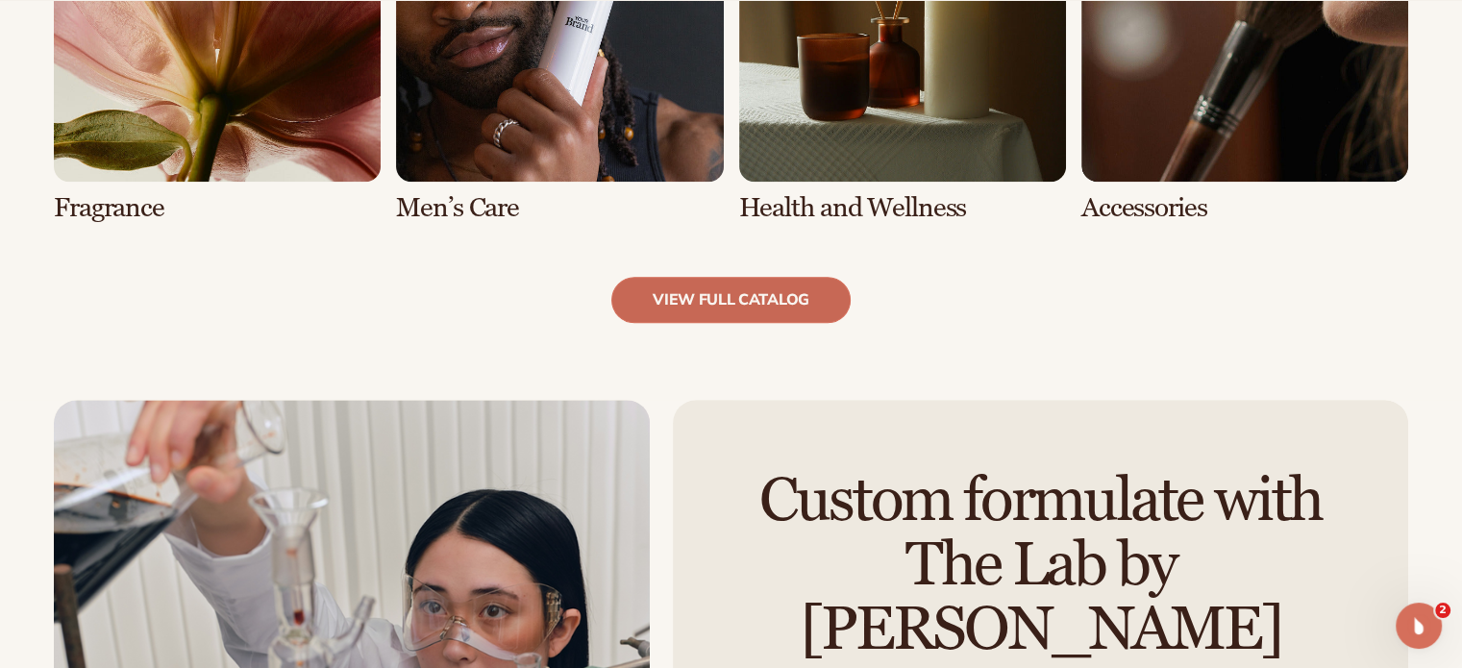
click at [736, 299] on link "view full catalog" at bounding box center [730, 300] width 239 height 46
